Goal: Task Accomplishment & Management: Complete application form

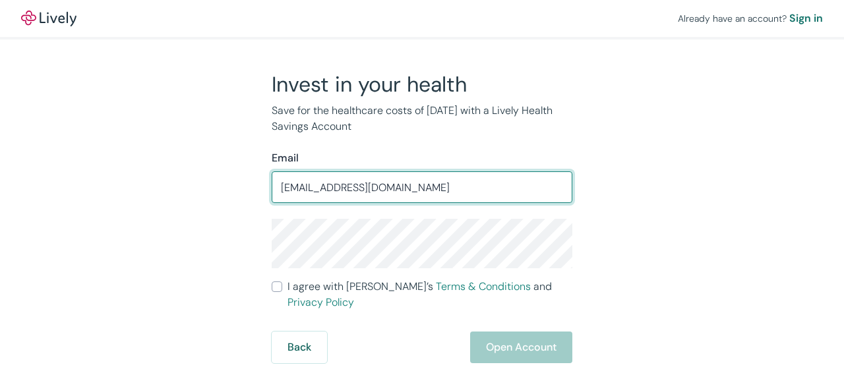
type input "[EMAIL_ADDRESS][DOMAIN_NAME]"
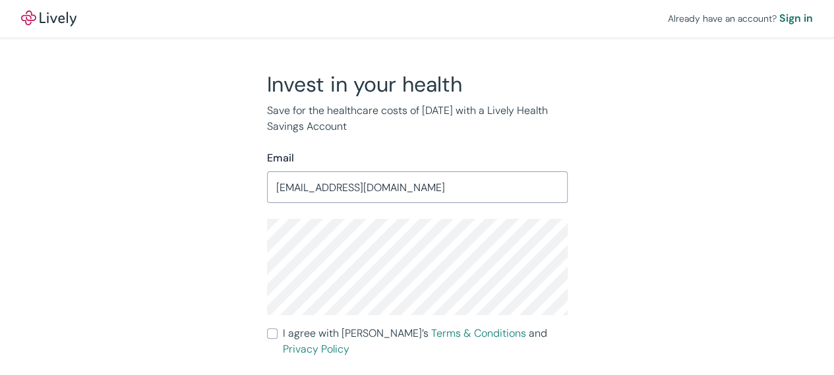
click at [277, 333] on input "I agree with Lively’s Terms & Conditions and Privacy Policy" at bounding box center [272, 333] width 11 height 11
checkbox input "true"
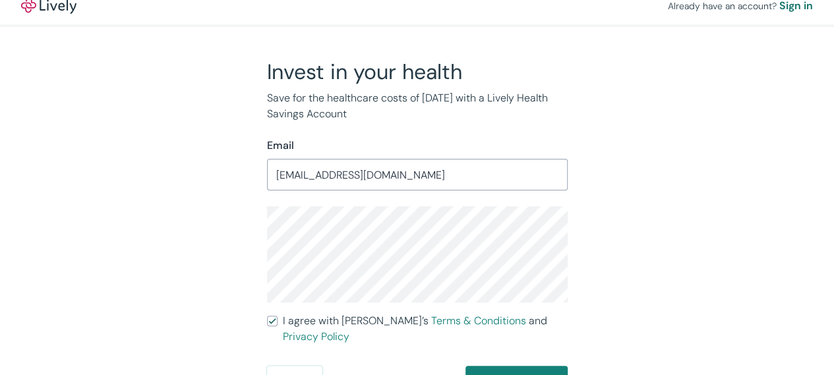
scroll to position [18, 0]
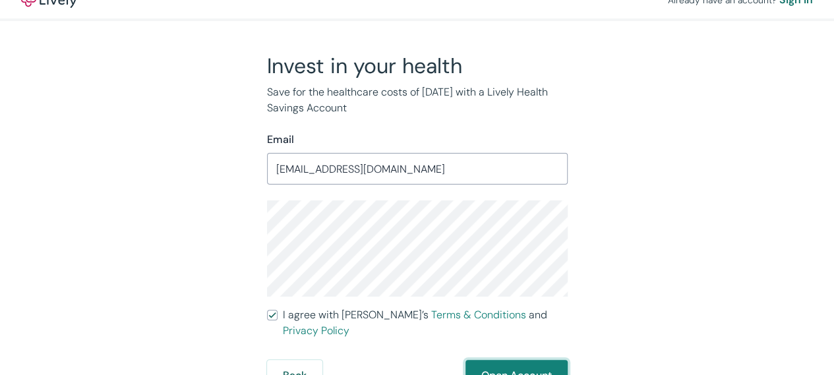
click at [510, 360] on button "Open Account" at bounding box center [517, 376] width 102 height 32
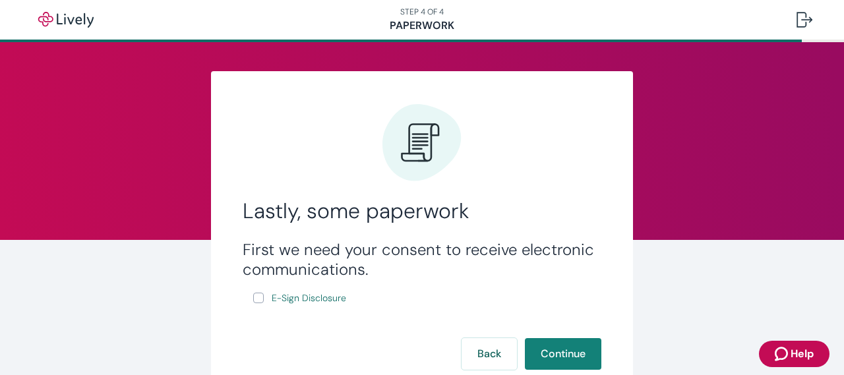
click at [253, 303] on input "E-Sign Disclosure" at bounding box center [258, 298] width 11 height 11
checkbox input "true"
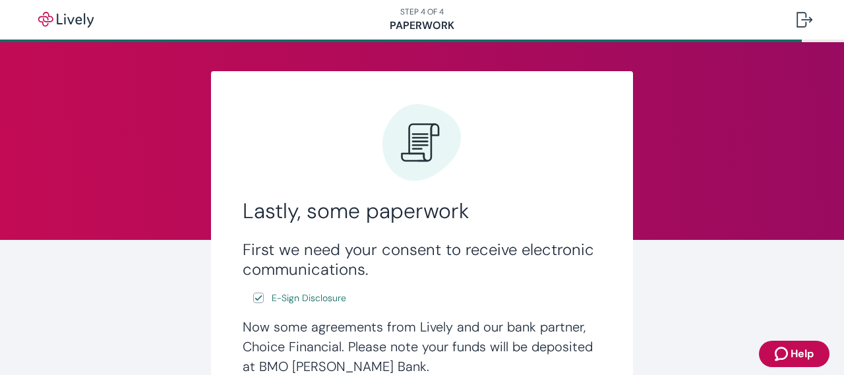
scroll to position [263, 0]
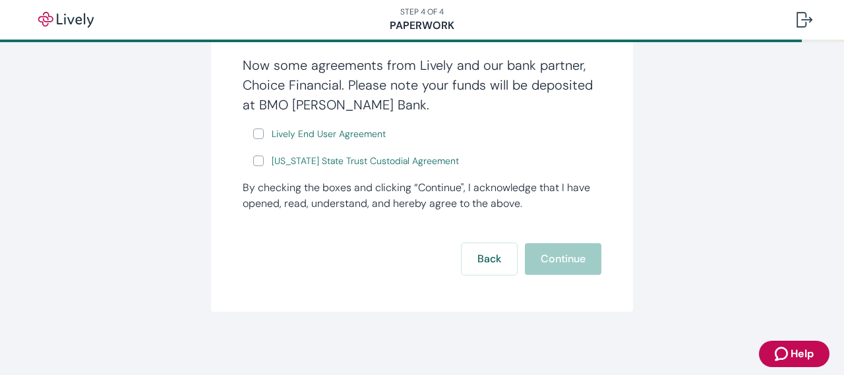
click at [255, 133] on input "Lively End User Agreement" at bounding box center [258, 134] width 11 height 11
checkbox input "true"
click at [254, 160] on input "Wyoming State Trust Custodial Agreement" at bounding box center [258, 161] width 11 height 11
checkbox input "true"
click at [569, 260] on button "Continue" at bounding box center [563, 259] width 76 height 32
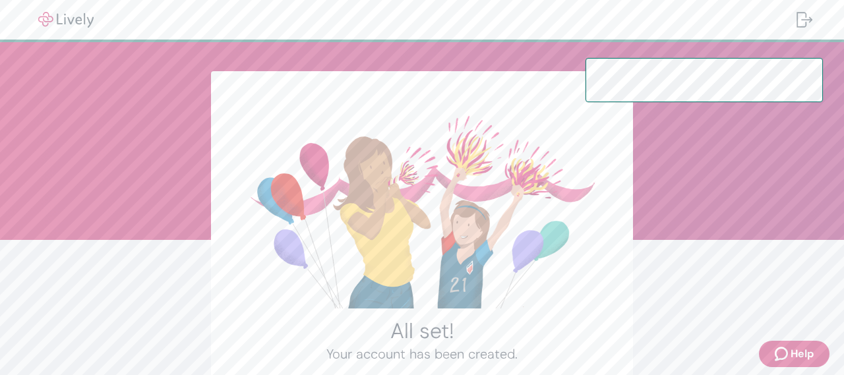
scroll to position [147, 0]
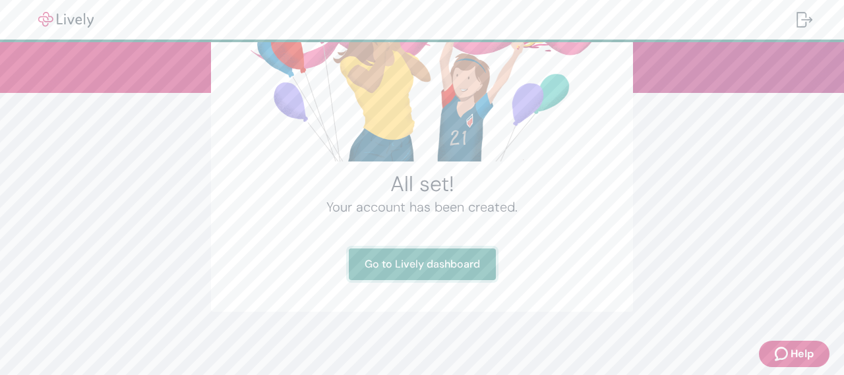
click at [441, 264] on link "Go to Lively dashboard" at bounding box center [422, 265] width 147 height 32
